Goal: Download file/media

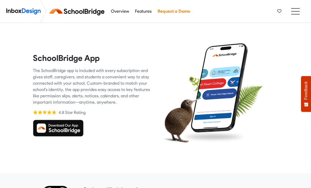
click at [73, 133] on img at bounding box center [58, 127] width 51 height 17
click at [74, 124] on img at bounding box center [58, 127] width 51 height 17
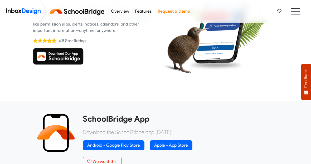
scroll to position [71, 0]
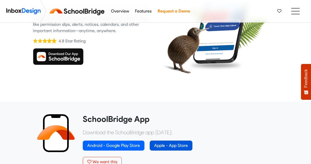
click at [181, 144] on link "Apple - App Store" at bounding box center [170, 146] width 43 height 10
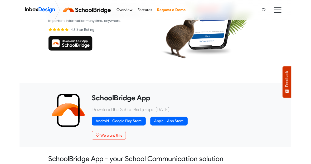
scroll to position [78, 0]
